Goal: Check status: Check status

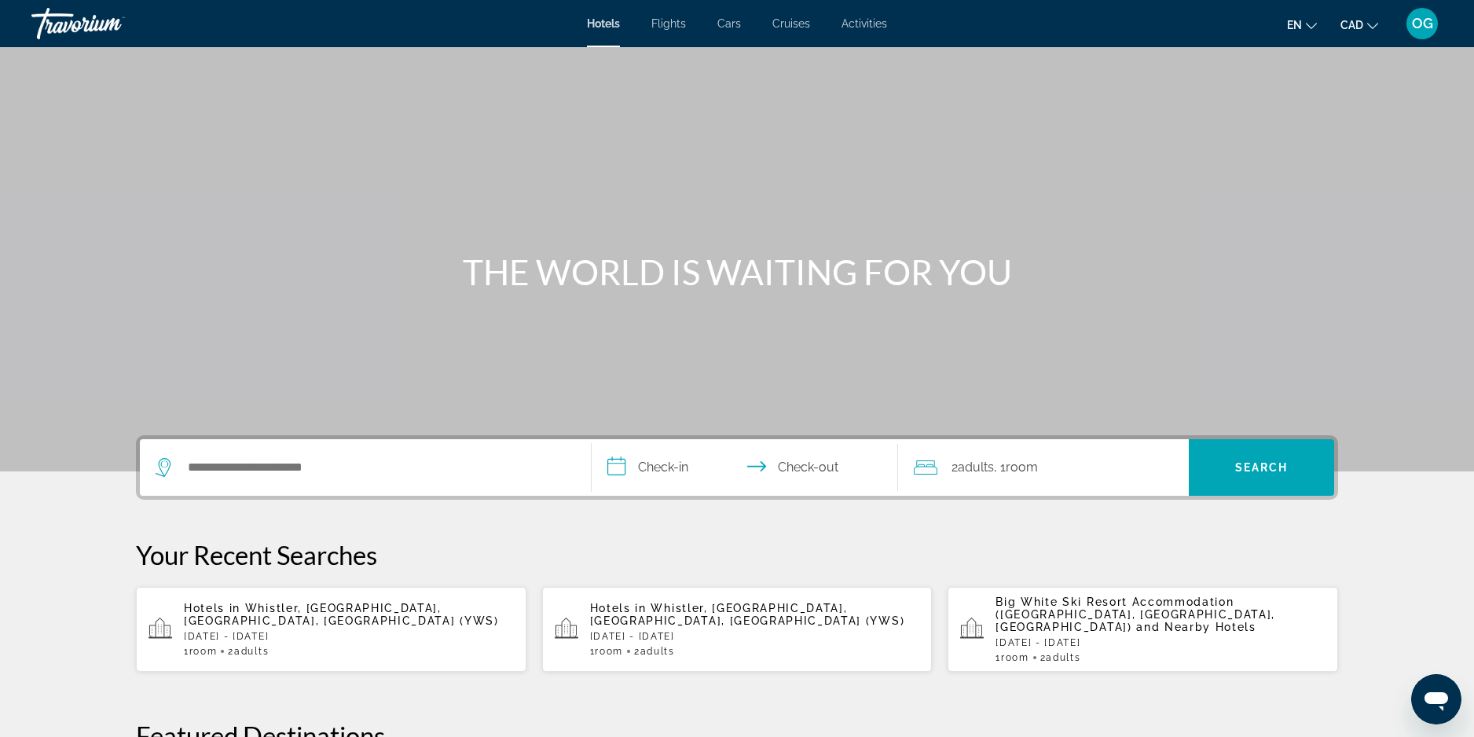
click at [1418, 21] on span "OG" at bounding box center [1422, 24] width 21 height 16
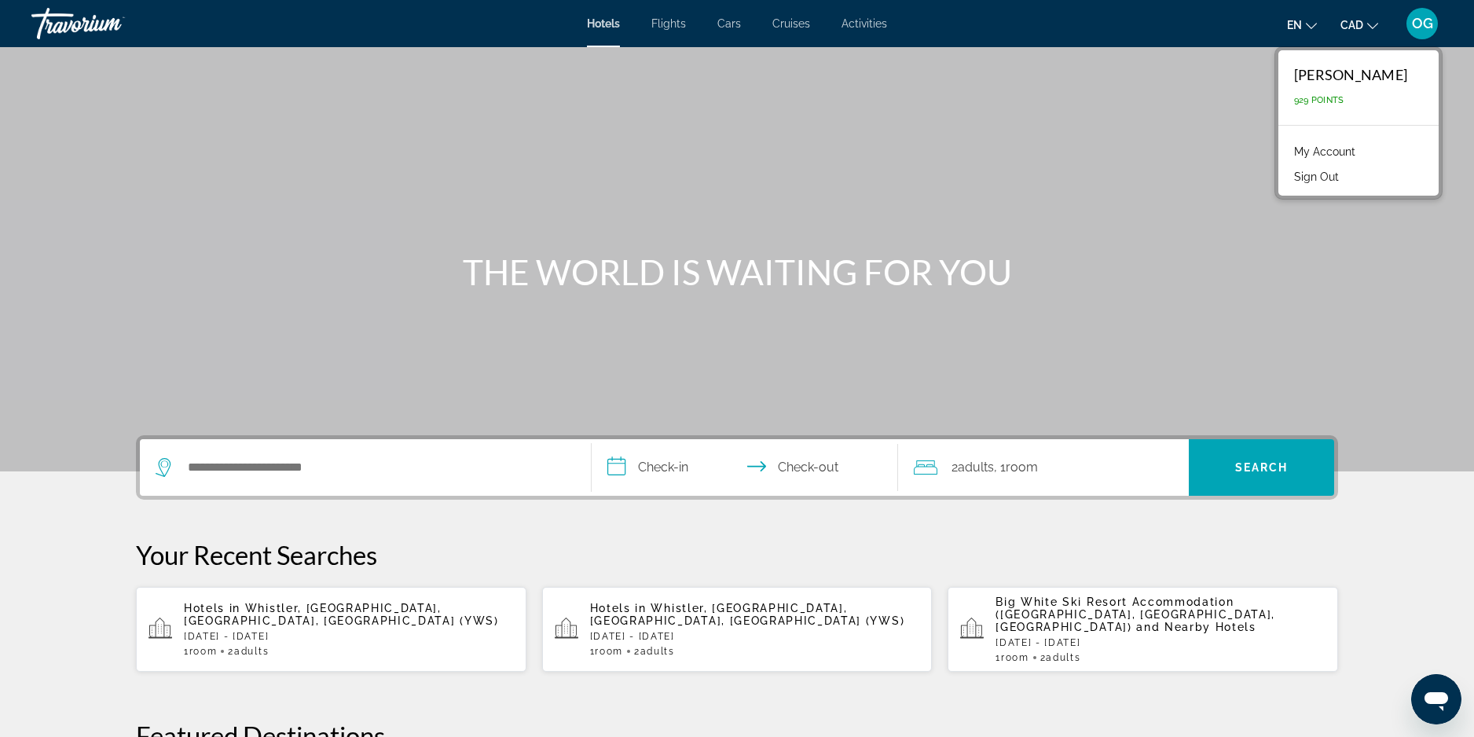
click at [1359, 151] on link "My Account" at bounding box center [1325, 151] width 77 height 20
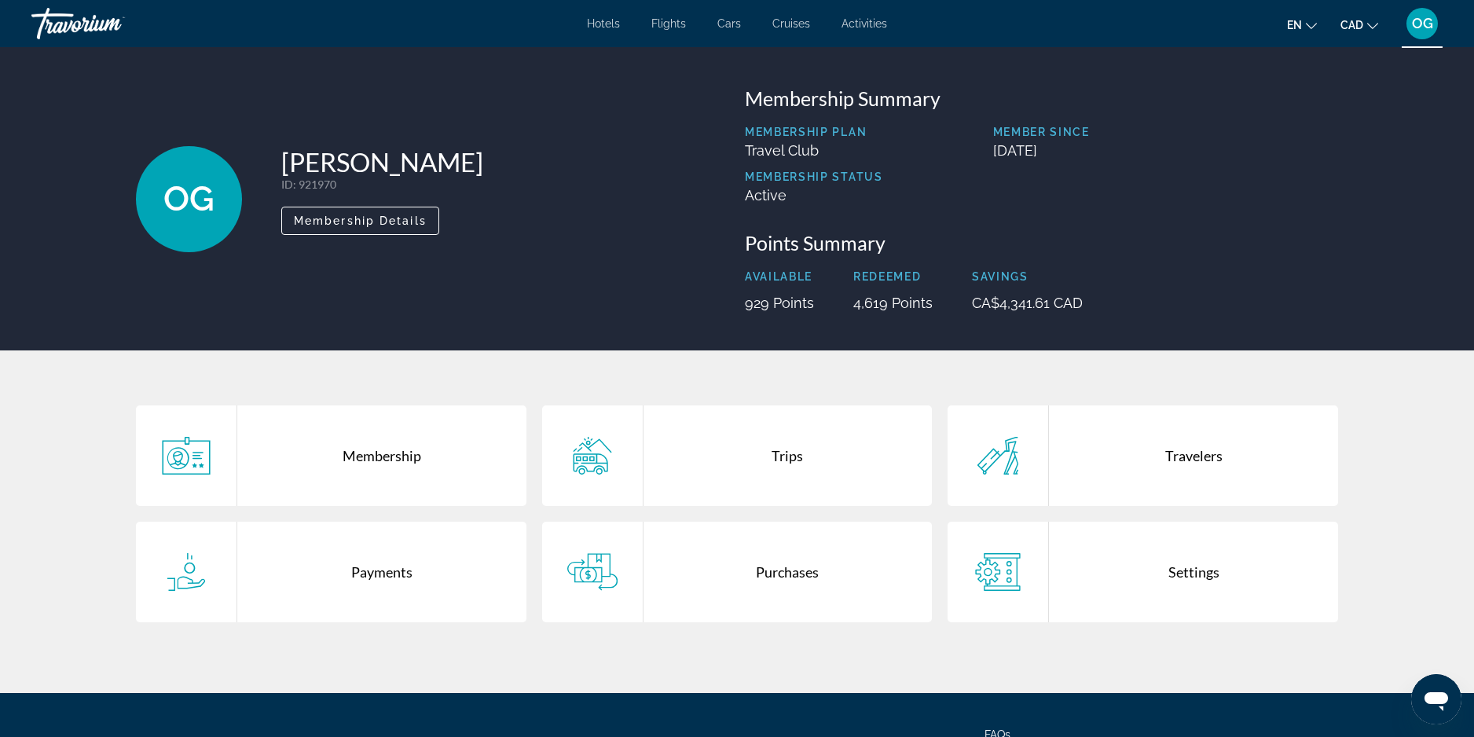
click at [806, 567] on div "Purchases" at bounding box center [788, 572] width 289 height 101
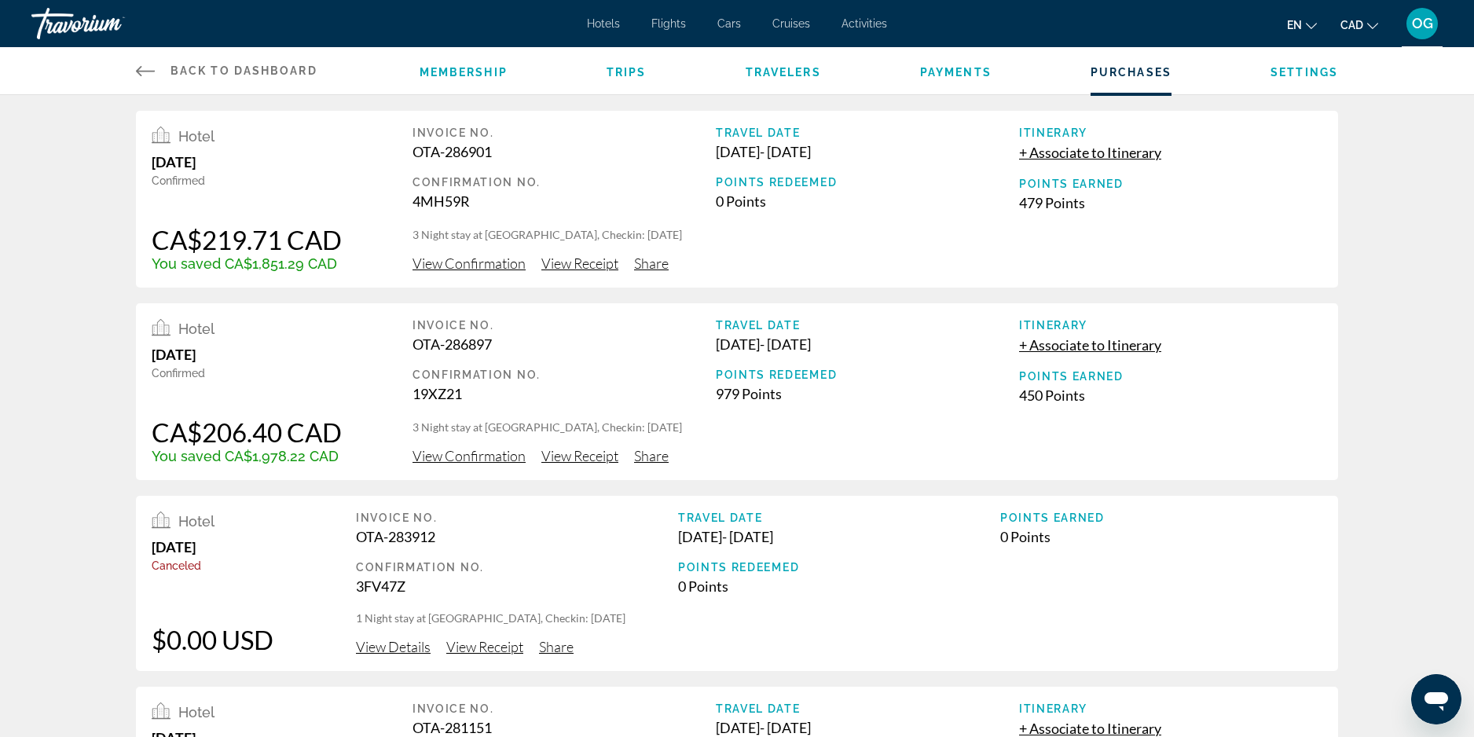
click at [577, 258] on span "View Receipt" at bounding box center [579, 263] width 77 height 17
